Goal: Task Accomplishment & Management: Use online tool/utility

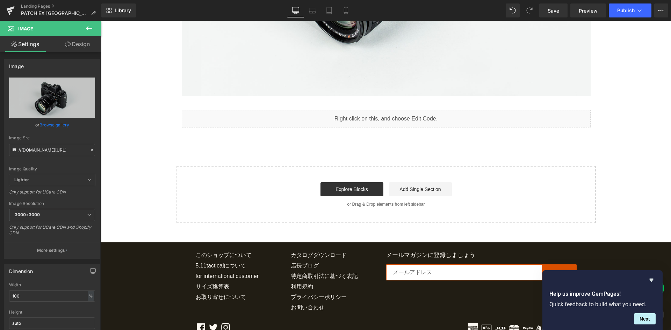
click at [369, 122] on div "Liquid" at bounding box center [386, 118] width 409 height 17
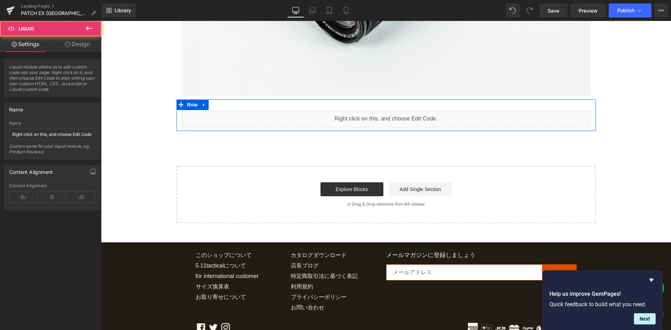
click at [395, 115] on div "Liquid" at bounding box center [386, 118] width 409 height 17
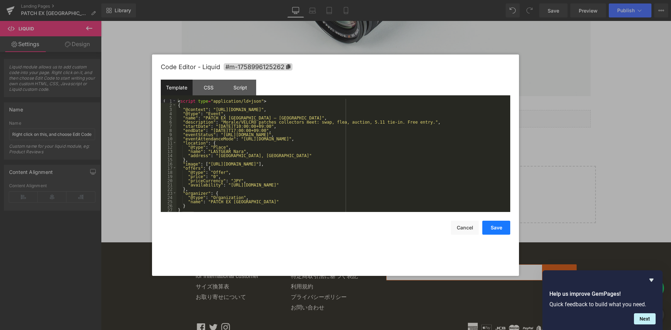
click at [492, 228] on button "Save" at bounding box center [496, 228] width 28 height 14
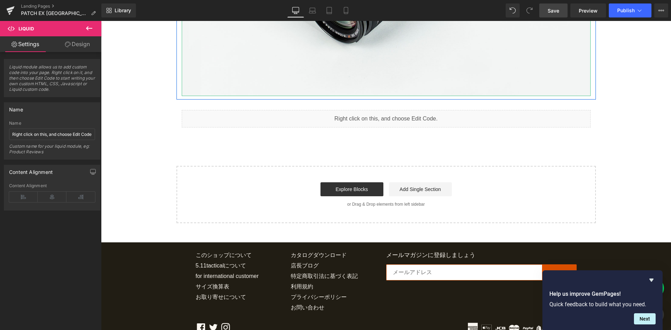
click at [553, 16] on link "Save" at bounding box center [553, 10] width 28 height 14
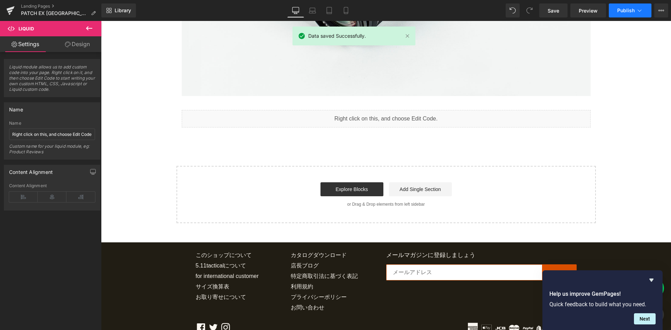
click at [626, 5] on button "Publish" at bounding box center [630, 10] width 43 height 14
click at [596, 11] on span "Preview" at bounding box center [587, 10] width 19 height 7
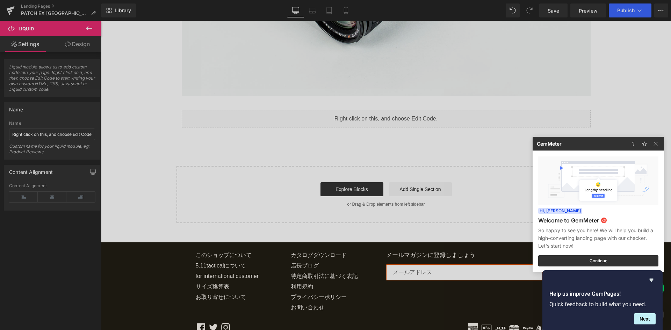
click at [366, 163] on div at bounding box center [335, 165] width 671 height 330
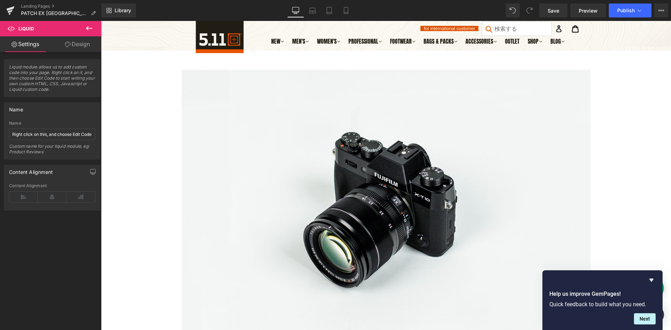
click at [48, 3] on div "Landing Pages PATCH EX [GEOGRAPHIC_DATA] – [GEOGRAPHIC_DATA]" at bounding box center [50, 10] width 101 height 21
click at [47, 4] on link "Landing Pages" at bounding box center [61, 6] width 80 height 6
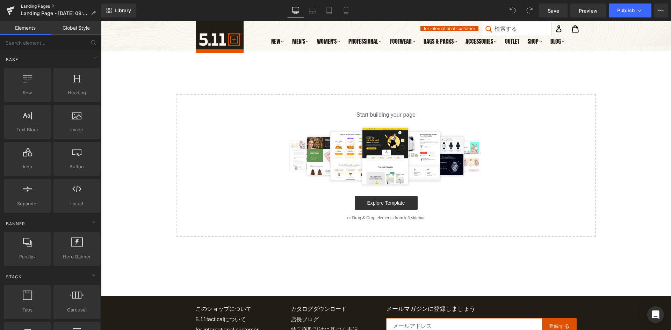
click at [52, 6] on link "Landing Pages" at bounding box center [61, 6] width 80 height 6
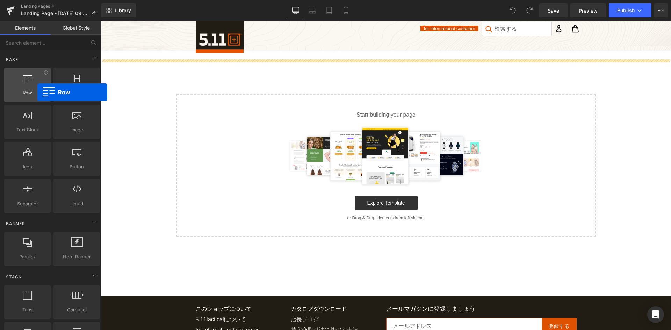
click at [37, 92] on span "Row" at bounding box center [27, 92] width 42 height 7
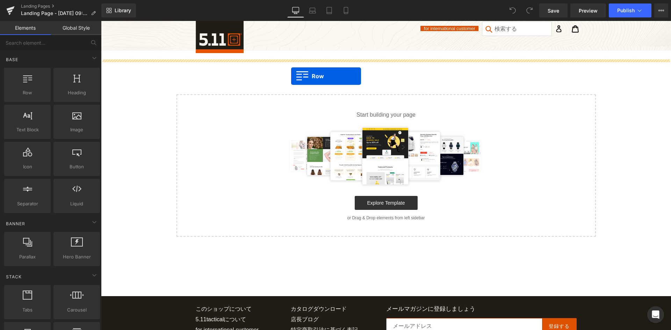
drag, startPoint x: 140, startPoint y: 112, endPoint x: 291, endPoint y: 76, distance: 155.7
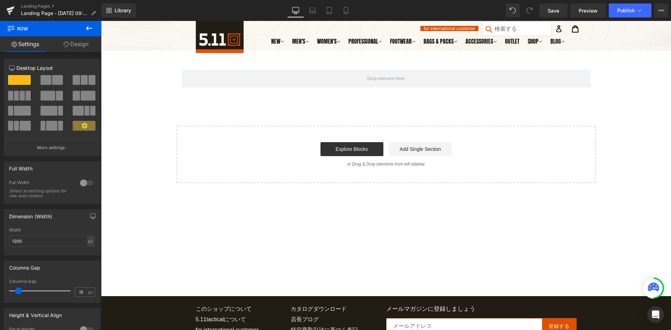
click at [86, 31] on icon at bounding box center [89, 28] width 8 height 8
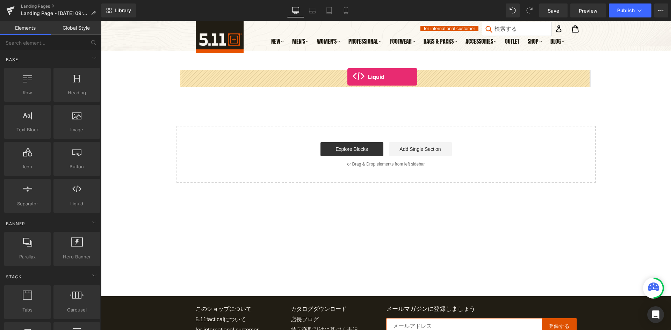
drag, startPoint x: 170, startPoint y: 208, endPoint x: 347, endPoint y: 77, distance: 220.3
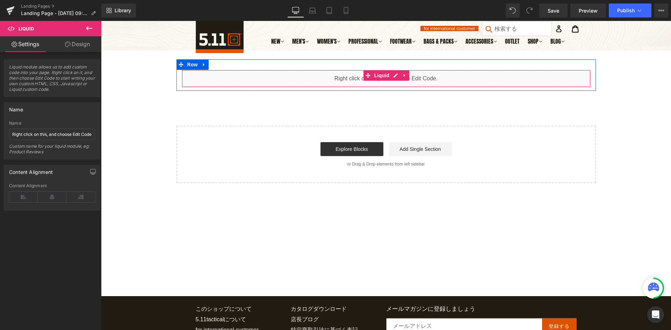
click at [402, 75] on icon at bounding box center [404, 75] width 5 height 5
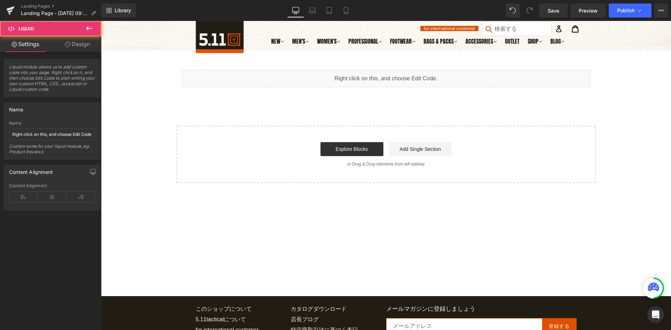
click at [338, 84] on div "Liquid" at bounding box center [386, 78] width 409 height 17
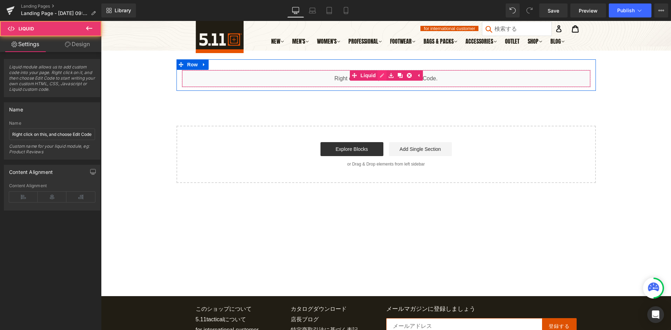
click at [379, 76] on div "Liquid" at bounding box center [386, 78] width 409 height 17
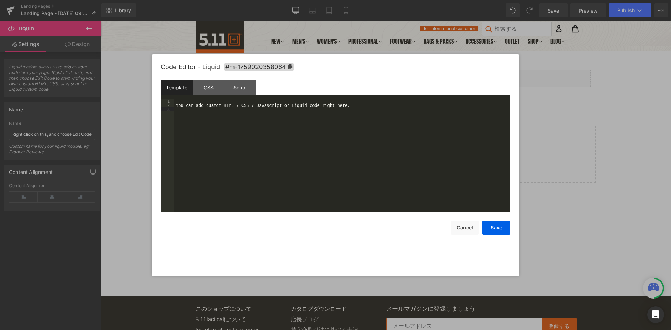
click at [303, 118] on div "You can add custom HTML / CSS / Javascript or Liquid code right here." at bounding box center [342, 160] width 336 height 122
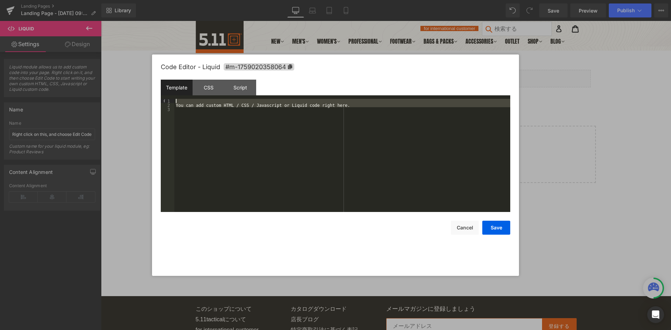
drag, startPoint x: 319, startPoint y: 128, endPoint x: 87, endPoint y: 89, distance: 235.2
click at [87, 89] on body "Liquid You are previewing how the will restyle your page. You can not edit Elem…" at bounding box center [335, 165] width 671 height 330
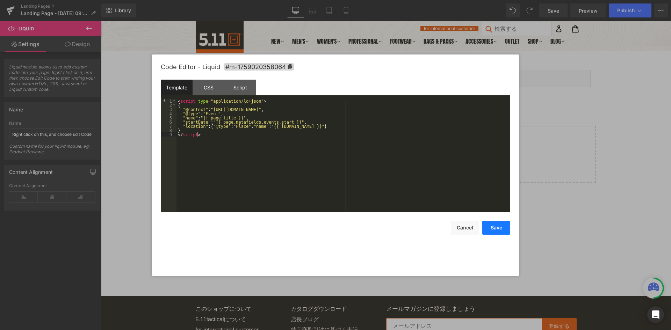
click at [496, 230] on button "Save" at bounding box center [496, 228] width 28 height 14
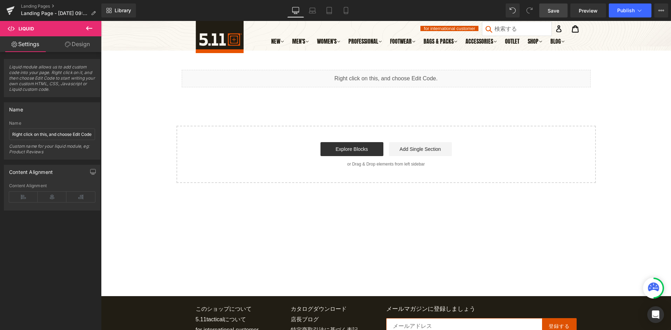
click at [558, 13] on span "Save" at bounding box center [553, 10] width 12 height 7
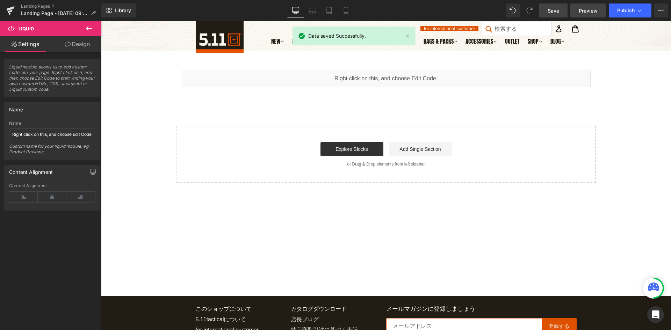
click at [587, 8] on span "Preview" at bounding box center [587, 10] width 19 height 7
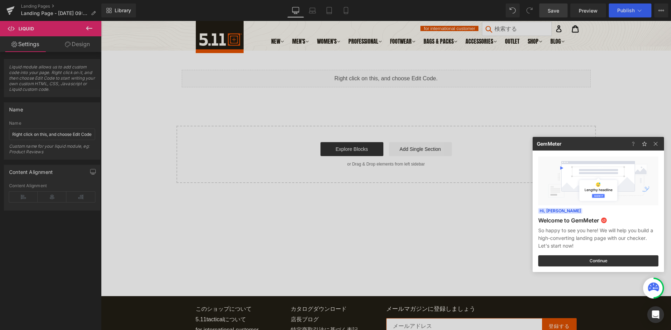
click at [589, 61] on div at bounding box center [335, 165] width 671 height 330
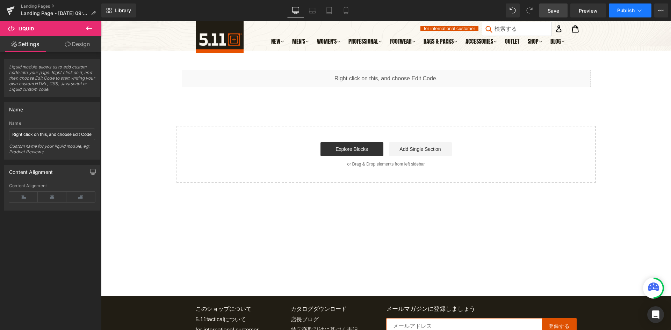
click at [635, 13] on button "Publish" at bounding box center [630, 10] width 43 height 14
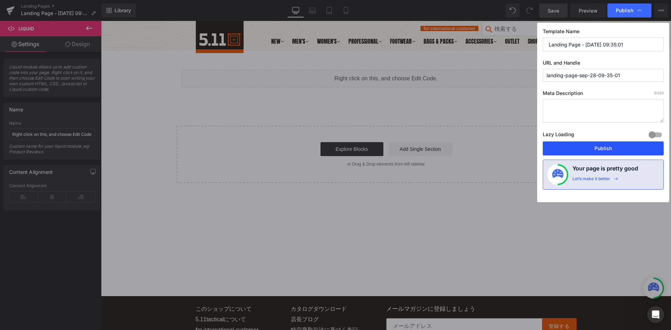
click at [618, 153] on button "Publish" at bounding box center [603, 148] width 121 height 14
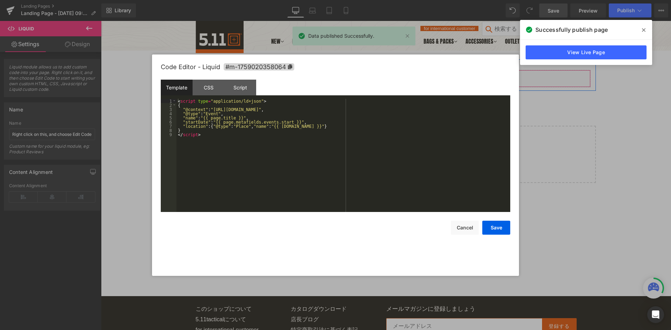
click at [391, 74] on div "Liquid" at bounding box center [386, 78] width 409 height 17
drag, startPoint x: 464, startPoint y: 233, endPoint x: 311, endPoint y: 143, distance: 177.3
click at [464, 233] on button "Cancel" at bounding box center [465, 228] width 28 height 14
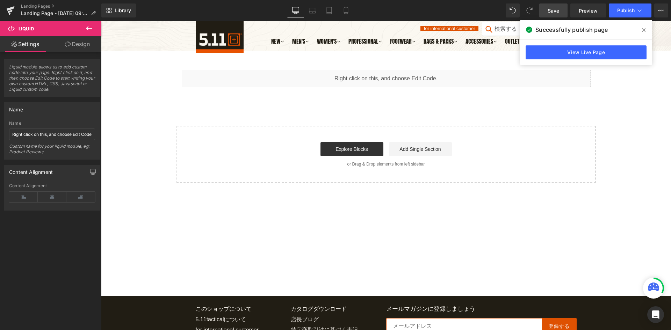
drag, startPoint x: 508, startPoint y: 124, endPoint x: 512, endPoint y: 121, distance: 4.8
click at [509, 124] on div "Liquid Row Select your layout" at bounding box center [386, 121] width 570 height 124
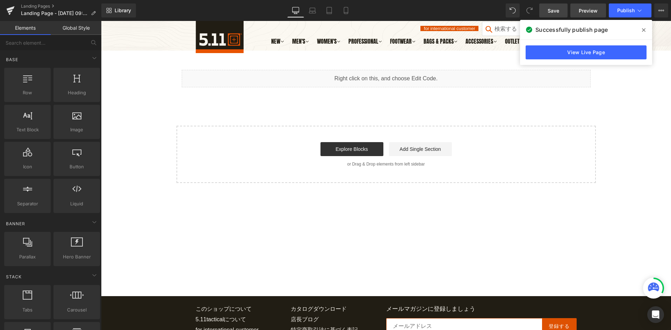
click at [576, 9] on link "Preview" at bounding box center [588, 10] width 36 height 14
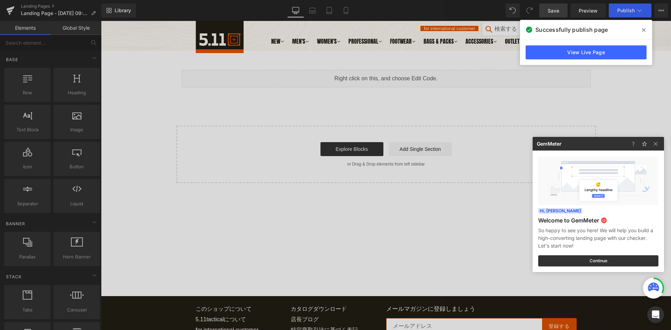
click at [291, 79] on div at bounding box center [335, 165] width 671 height 330
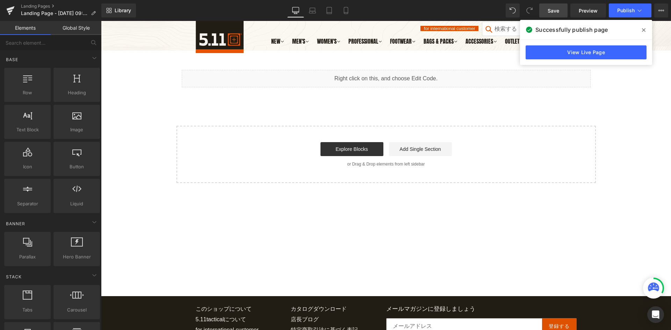
drag, startPoint x: 645, startPoint y: 29, endPoint x: 527, endPoint y: 10, distance: 118.6
click at [645, 29] on icon at bounding box center [643, 29] width 3 height 3
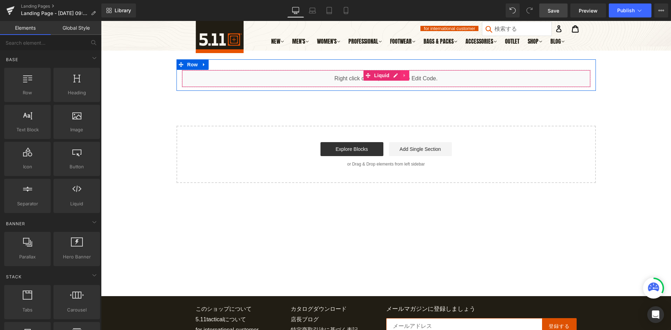
click at [402, 73] on icon at bounding box center [404, 75] width 5 height 5
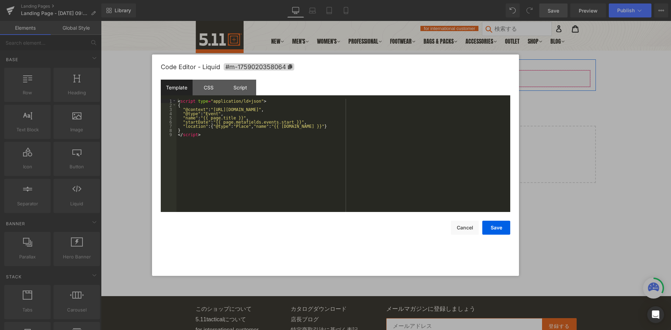
click at [382, 78] on div "Liquid" at bounding box center [386, 78] width 409 height 17
click at [237, 85] on div "Script" at bounding box center [240, 88] width 32 height 16
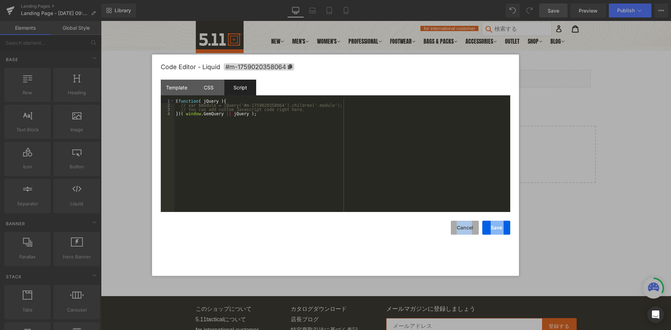
click at [471, 221] on div "Save Cancel" at bounding box center [335, 223] width 349 height 23
click at [468, 229] on button "Cancel" at bounding box center [465, 228] width 28 height 14
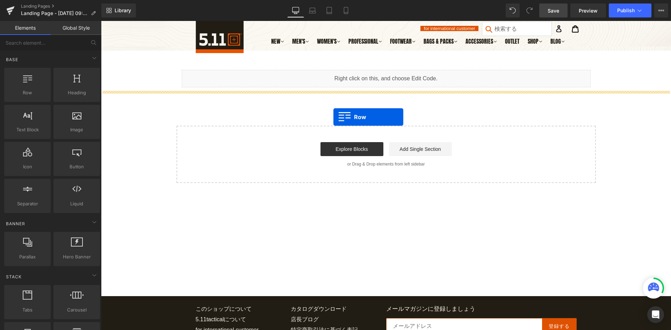
drag, startPoint x: 143, startPoint y: 110, endPoint x: 333, endPoint y: 117, distance: 190.2
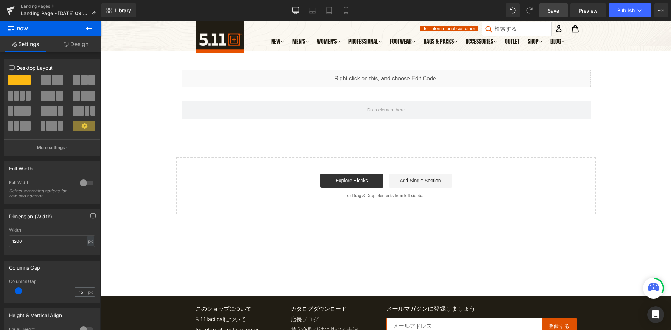
click at [96, 32] on button at bounding box center [89, 28] width 24 height 15
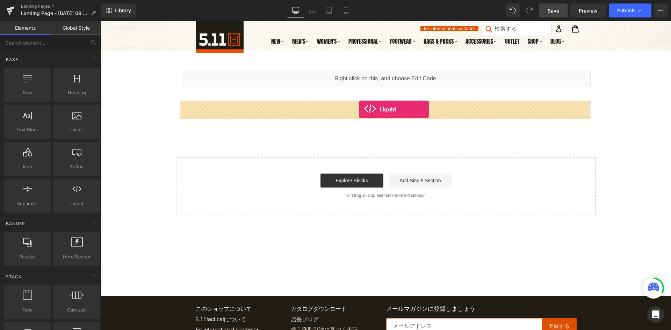
drag, startPoint x: 185, startPoint y: 218, endPoint x: 359, endPoint y: 109, distance: 204.9
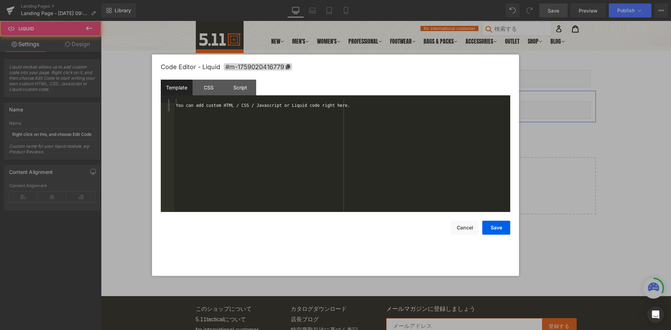
click at [392, 107] on div "Liquid" at bounding box center [386, 109] width 409 height 17
click at [290, 136] on div "You can add custom HTML / CSS / Javascript or Liquid code right here." at bounding box center [342, 160] width 336 height 122
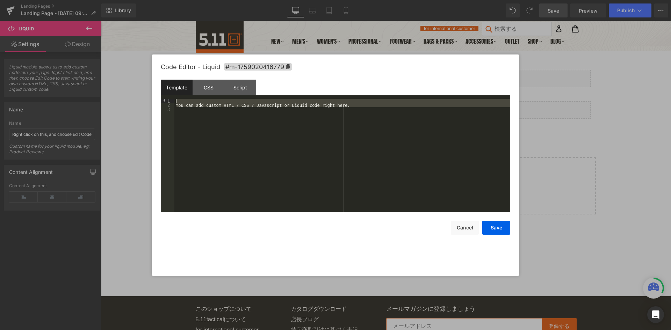
drag, startPoint x: 325, startPoint y: 130, endPoint x: 96, endPoint y: 75, distance: 235.7
click at [88, 74] on body "Liquid You are previewing how the will restyle your page. You can not edit Elem…" at bounding box center [335, 165] width 671 height 330
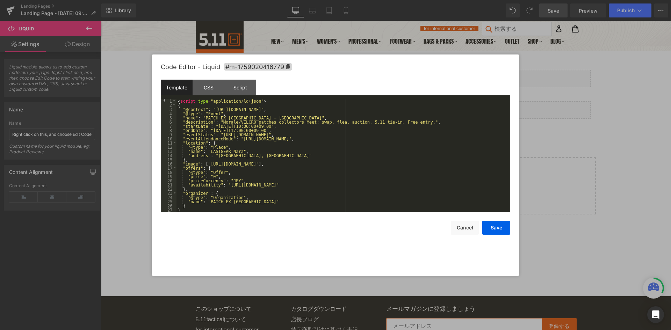
scroll to position [4, 0]
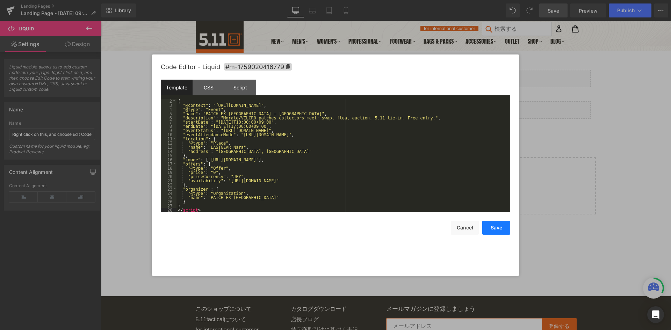
click at [486, 227] on button "Save" at bounding box center [496, 228] width 28 height 14
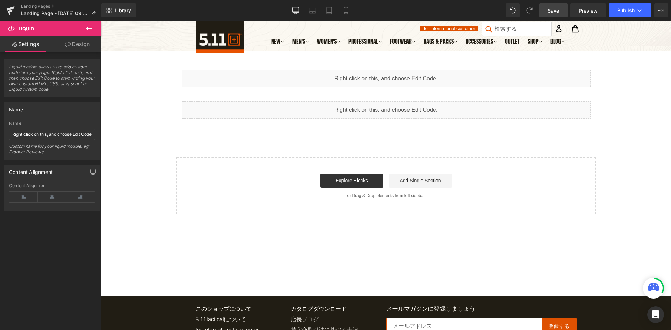
click at [94, 30] on button at bounding box center [89, 28] width 24 height 15
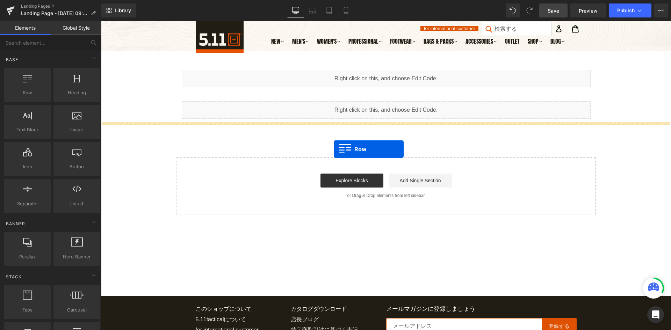
drag, startPoint x: 138, startPoint y: 103, endPoint x: 334, endPoint y: 149, distance: 200.6
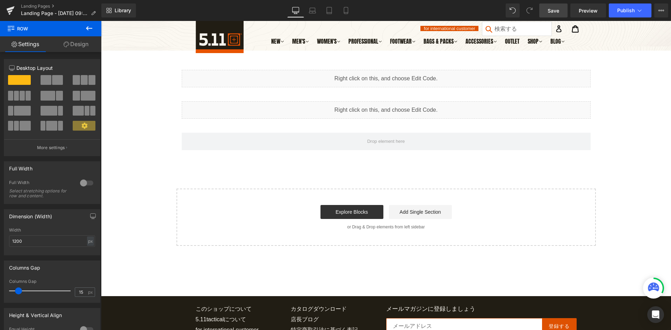
click at [92, 27] on icon at bounding box center [89, 28] width 8 height 8
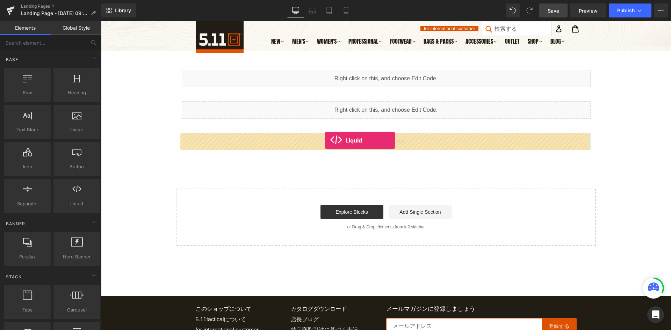
drag, startPoint x: 176, startPoint y: 221, endPoint x: 327, endPoint y: 137, distance: 172.5
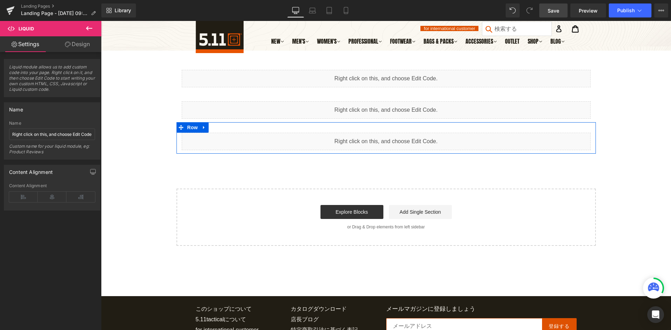
drag, startPoint x: 395, startPoint y: 139, endPoint x: 386, endPoint y: 133, distance: 11.2
click at [395, 139] on div "Liquid" at bounding box center [386, 141] width 409 height 17
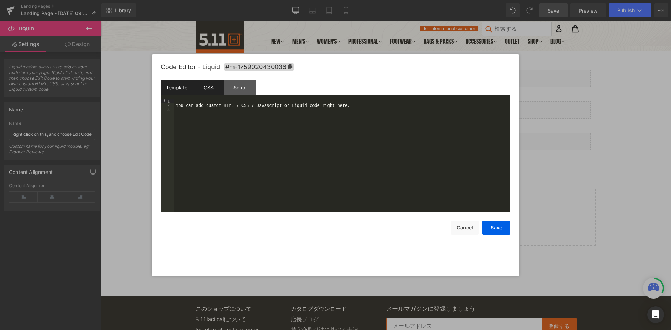
click at [212, 88] on div "CSS" at bounding box center [208, 88] width 32 height 16
click at [214, 115] on div "#m-1759020430036 { }" at bounding box center [342, 160] width 336 height 122
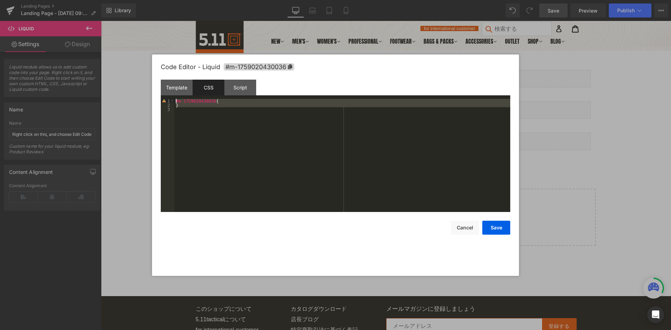
drag, startPoint x: 219, startPoint y: 118, endPoint x: 145, endPoint y: 96, distance: 77.4
click at [145, 96] on body "Liquid You are previewing how the will restyle your page. You can not edit Elem…" at bounding box center [335, 165] width 671 height 330
click at [215, 135] on div "#m-1759020430036 { }" at bounding box center [342, 155] width 336 height 113
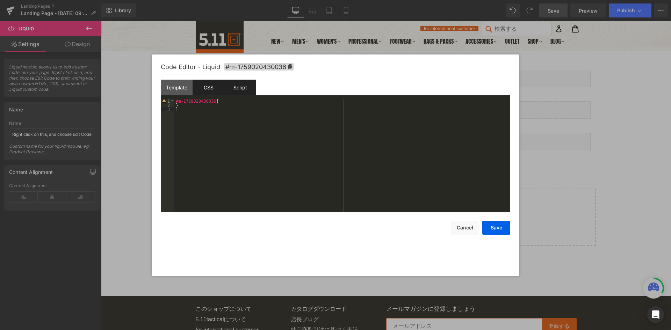
click at [239, 92] on div "Script" at bounding box center [240, 88] width 32 height 16
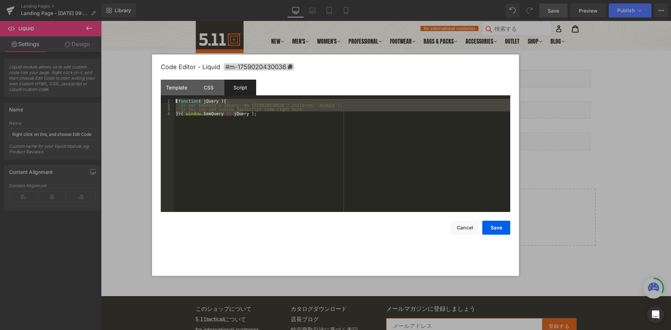
drag, startPoint x: 272, startPoint y: 125, endPoint x: 86, endPoint y: 85, distance: 190.3
click at [86, 85] on body "Liquid You are previewing how the will restyle your page. You can not edit Elem…" at bounding box center [335, 165] width 671 height 330
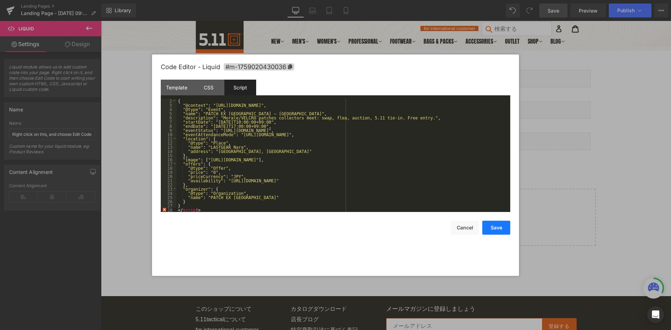
click at [500, 230] on button "Save" at bounding box center [496, 228] width 28 height 14
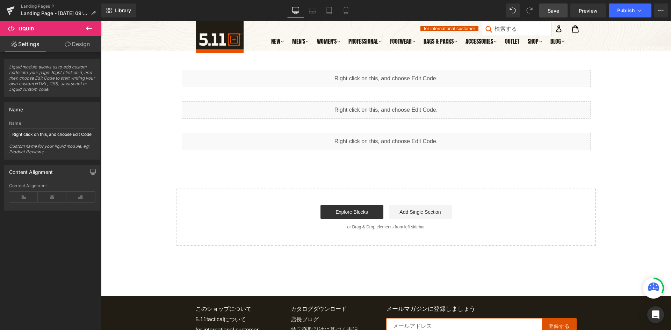
click at [552, 11] on span "Save" at bounding box center [553, 10] width 12 height 7
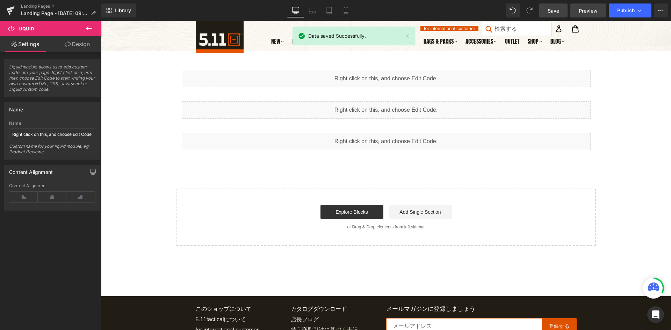
click at [604, 10] on link "Preview" at bounding box center [588, 10] width 36 height 14
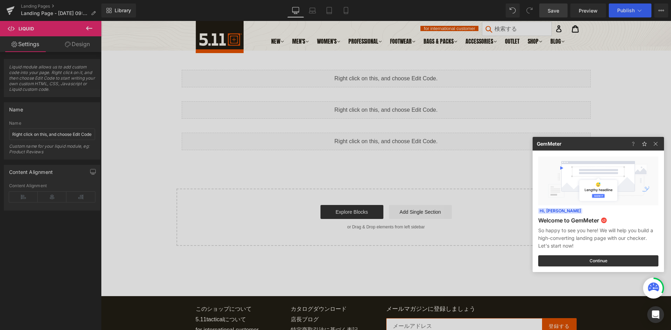
click at [359, 118] on div at bounding box center [335, 165] width 671 height 330
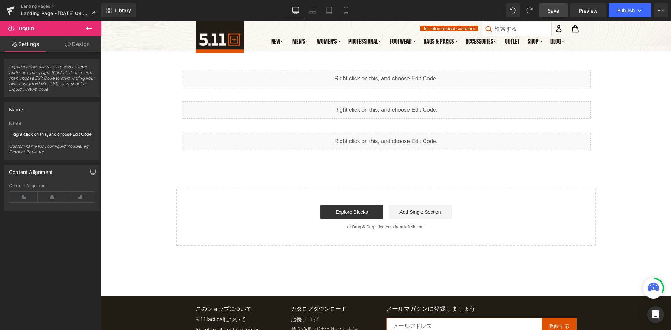
click at [438, 143] on div "Liquid" at bounding box center [386, 141] width 409 height 17
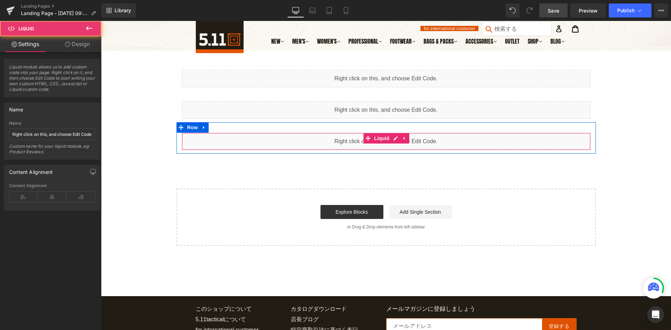
click at [393, 137] on div "Liquid" at bounding box center [386, 141] width 409 height 17
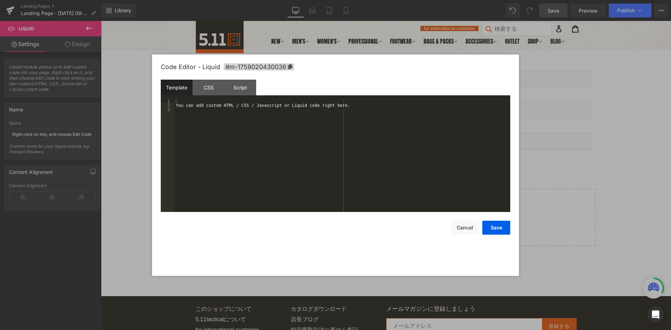
click at [181, 87] on div "Template" at bounding box center [177, 88] width 32 height 16
drag, startPoint x: 224, startPoint y: 89, endPoint x: 232, endPoint y: 89, distance: 8.0
click at [224, 89] on div "Template CSS Script Data" at bounding box center [335, 89] width 349 height 19
click at [241, 90] on div "Script" at bounding box center [240, 88] width 32 height 16
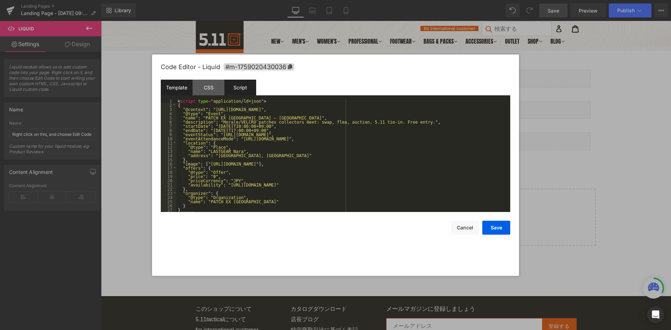
click at [163, 88] on div "Template" at bounding box center [177, 88] width 32 height 16
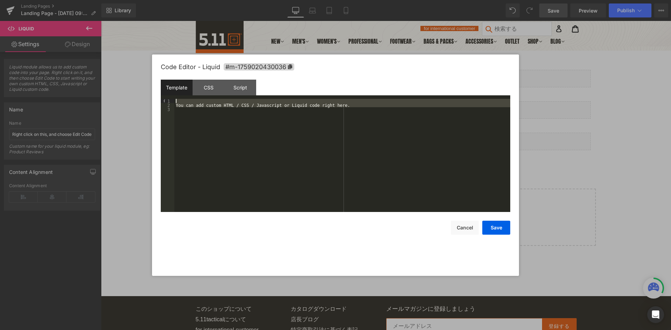
drag, startPoint x: 324, startPoint y: 141, endPoint x: 86, endPoint y: 65, distance: 249.3
click at [86, 65] on body "Liquid You are previewing how the will restyle your page. You can not edit Elem…" at bounding box center [335, 165] width 671 height 330
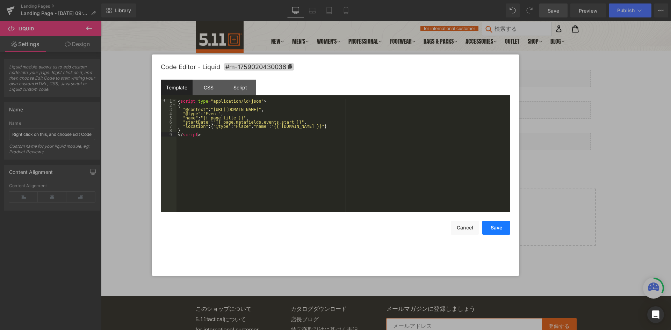
click at [490, 231] on button "Save" at bounding box center [496, 228] width 28 height 14
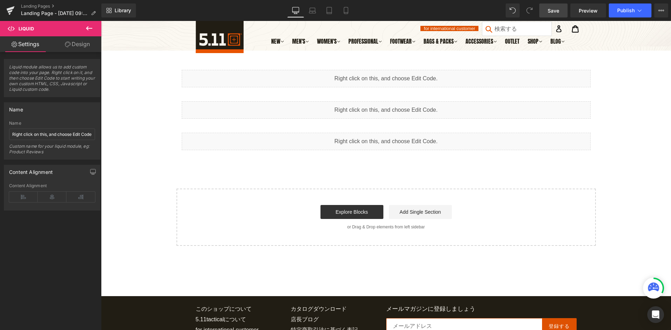
click at [556, 14] on span "Save" at bounding box center [553, 10] width 12 height 7
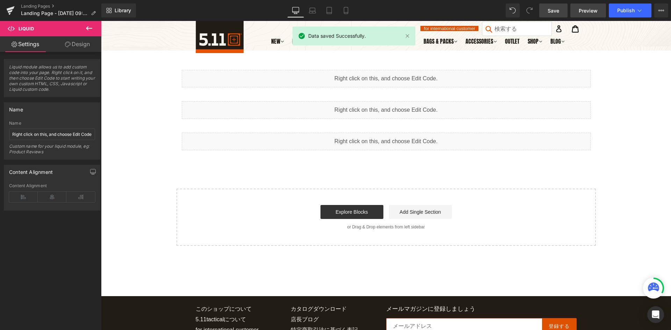
click at [583, 12] on span "Preview" at bounding box center [587, 10] width 19 height 7
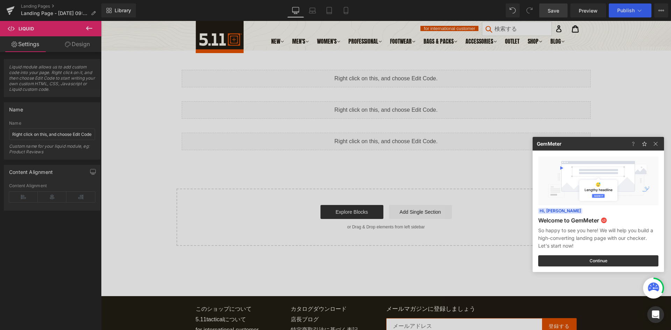
drag, startPoint x: 469, startPoint y: 63, endPoint x: 462, endPoint y: 11, distance: 52.1
click at [469, 63] on div at bounding box center [335, 165] width 671 height 330
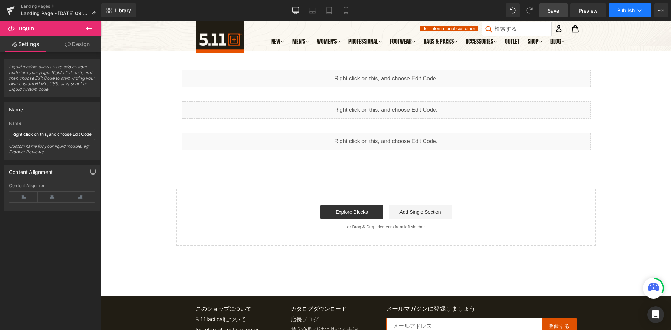
click at [616, 7] on button "Publish" at bounding box center [630, 10] width 43 height 14
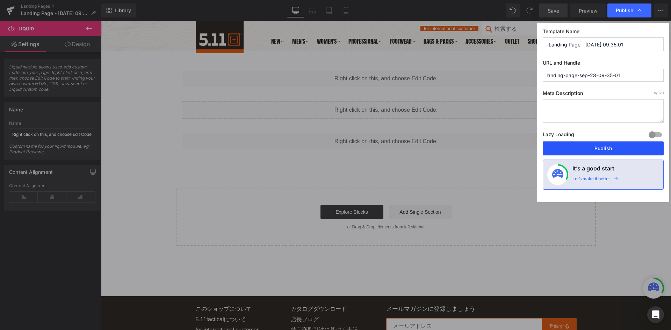
click at [577, 147] on button "Publish" at bounding box center [603, 148] width 121 height 14
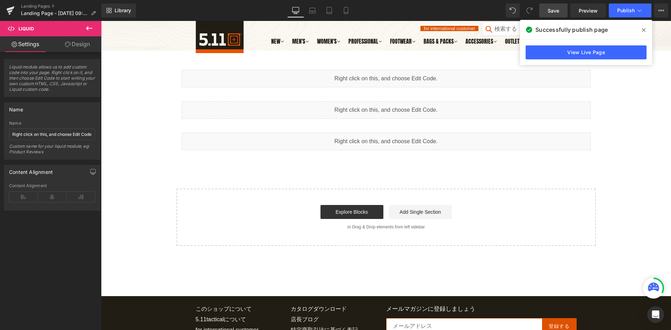
click at [642, 102] on div "Liquid Row Liquid Row Liquid Row Select your layout" at bounding box center [386, 152] width 570 height 187
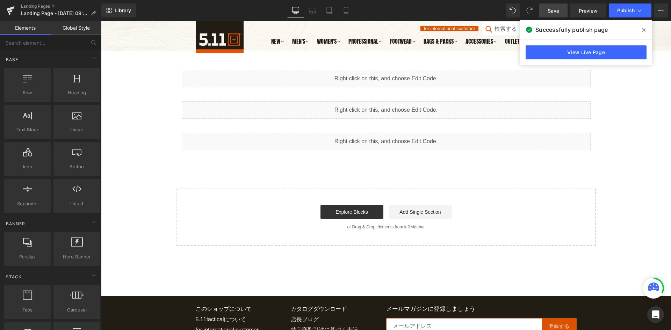
drag, startPoint x: 642, startPoint y: 32, endPoint x: 542, endPoint y: 10, distance: 103.0
click at [642, 32] on icon at bounding box center [643, 30] width 3 height 6
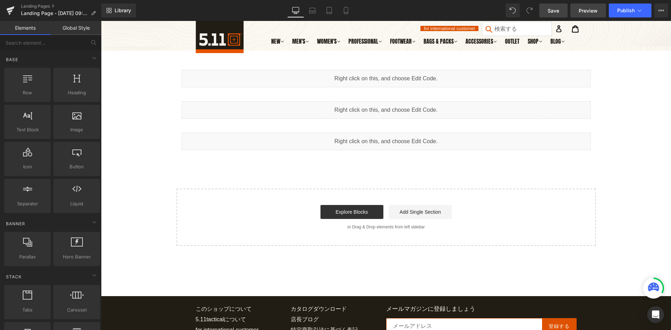
click at [584, 6] on link "Preview" at bounding box center [588, 10] width 36 height 14
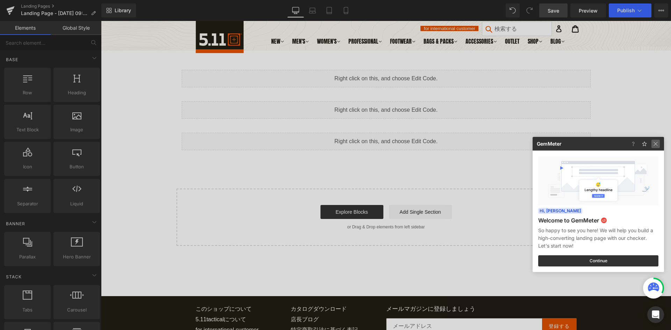
click at [656, 147] on img at bounding box center [655, 144] width 8 height 8
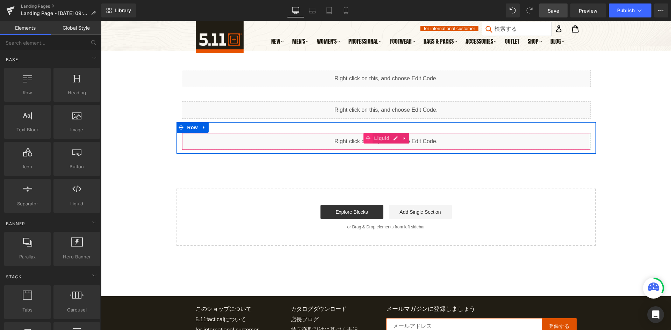
click at [363, 142] on span at bounding box center [367, 138] width 9 height 10
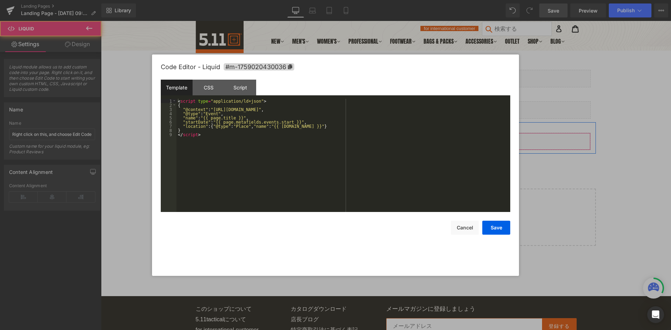
click at [392, 142] on div "Liquid" at bounding box center [386, 141] width 409 height 17
click at [460, 229] on button "Cancel" at bounding box center [465, 228] width 28 height 14
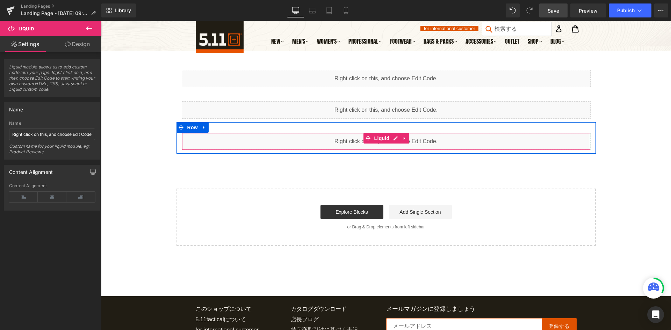
click at [405, 141] on link at bounding box center [404, 138] width 9 height 10
click at [407, 139] on icon at bounding box center [409, 138] width 5 height 5
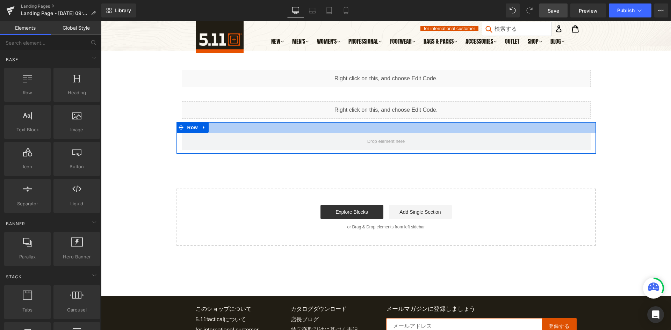
click at [388, 109] on span "Liquid" at bounding box center [382, 107] width 15 height 8
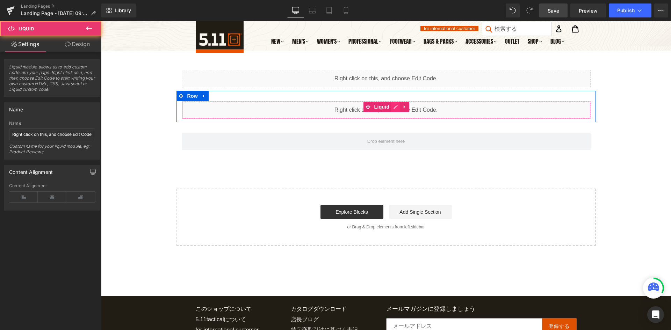
click at [393, 107] on div "Liquid" at bounding box center [386, 109] width 409 height 17
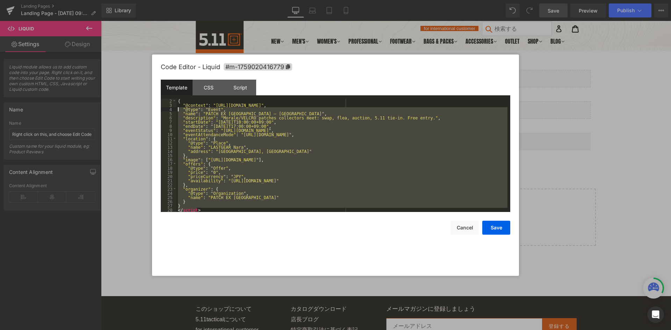
scroll to position [0, 0]
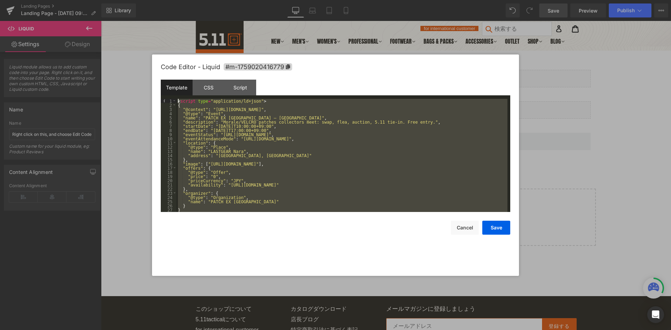
drag, startPoint x: 202, startPoint y: 211, endPoint x: 118, endPoint y: 54, distance: 178.0
click at [118, 54] on body "Liquid You are previewing how the will restyle your page. You can not edit Elem…" at bounding box center [335, 165] width 671 height 330
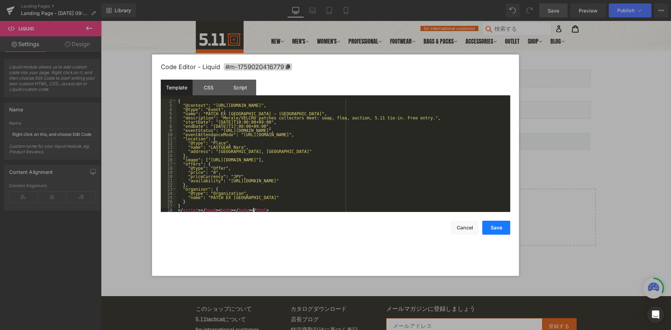
click at [495, 230] on button "Save" at bounding box center [496, 228] width 28 height 14
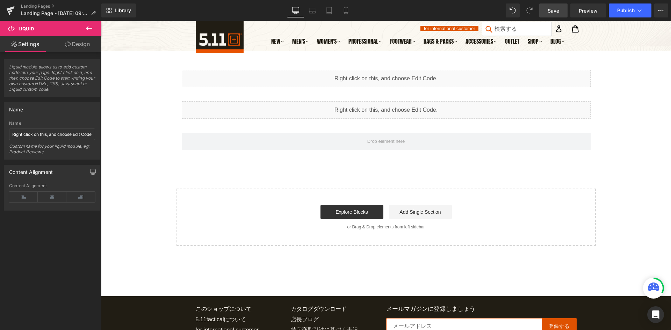
click at [547, 13] on link "Save" at bounding box center [553, 10] width 28 height 14
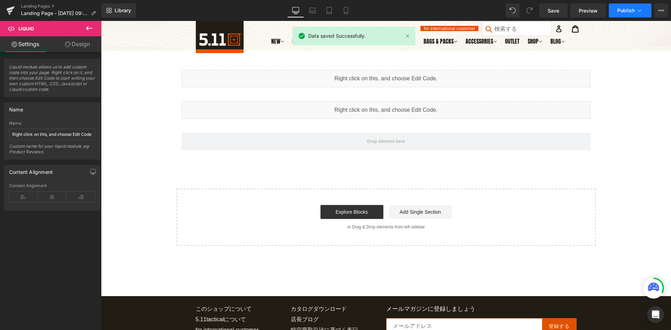
click at [626, 11] on span "Publish" at bounding box center [625, 11] width 17 height 6
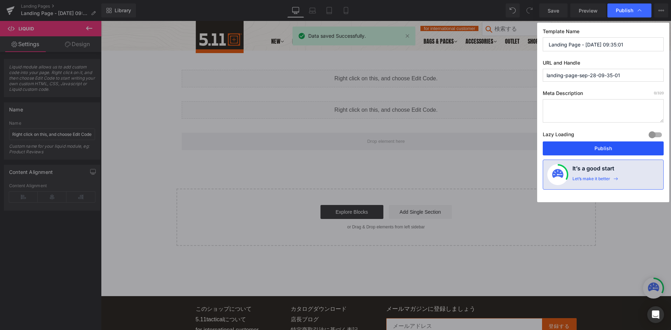
click at [619, 150] on button "Publish" at bounding box center [603, 148] width 121 height 14
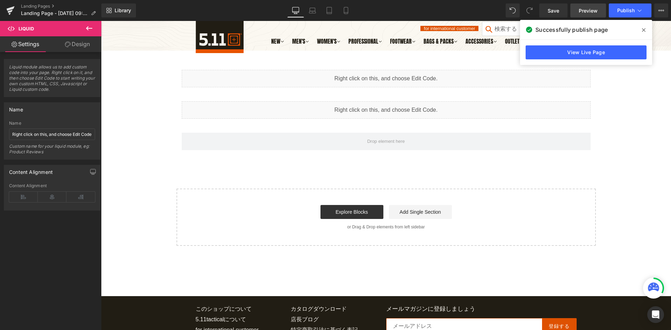
click at [587, 14] on link "Preview" at bounding box center [588, 10] width 36 height 14
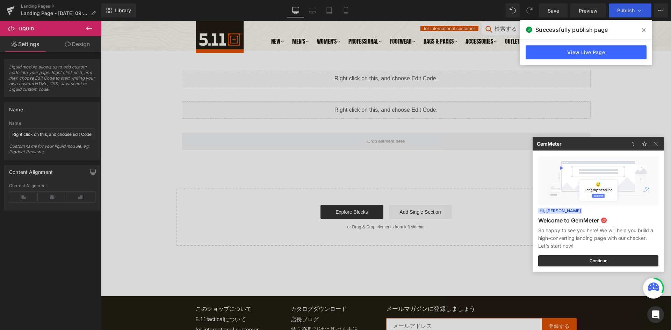
drag, startPoint x: 447, startPoint y: 61, endPoint x: 347, endPoint y: 40, distance: 102.2
click at [447, 61] on div at bounding box center [335, 165] width 671 height 330
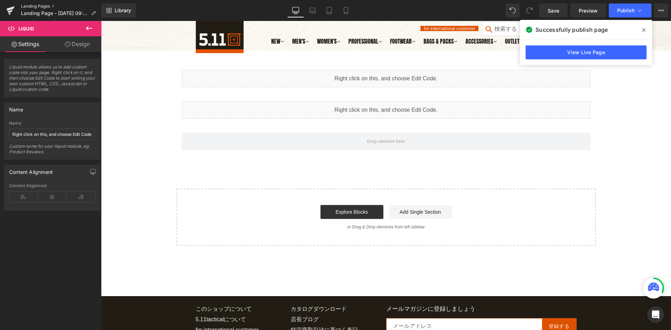
click at [35, 7] on link "Landing Pages" at bounding box center [61, 6] width 80 height 6
